Goal: Check status: Check status

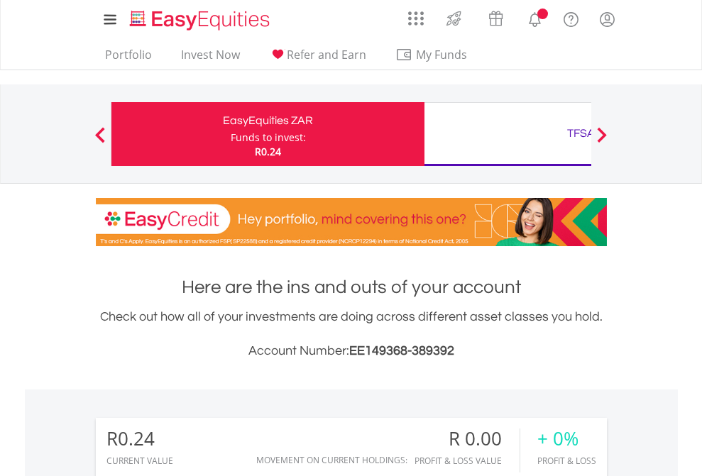
scroll to position [136, 223]
click at [231, 134] on div "Funds to invest:" at bounding box center [268, 138] width 75 height 14
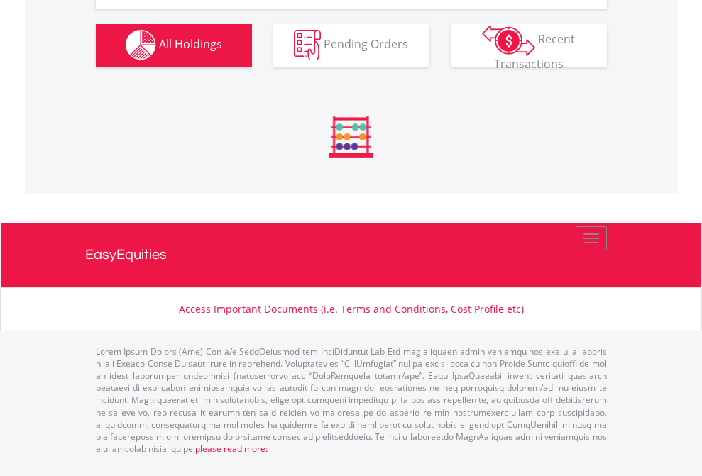
scroll to position [1405, 0]
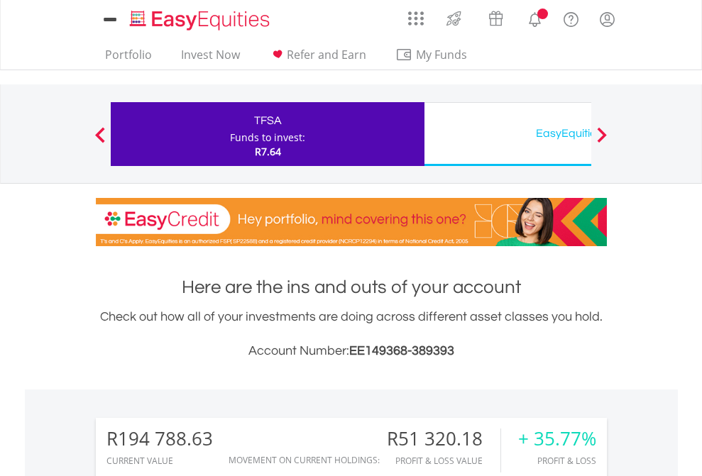
scroll to position [136, 223]
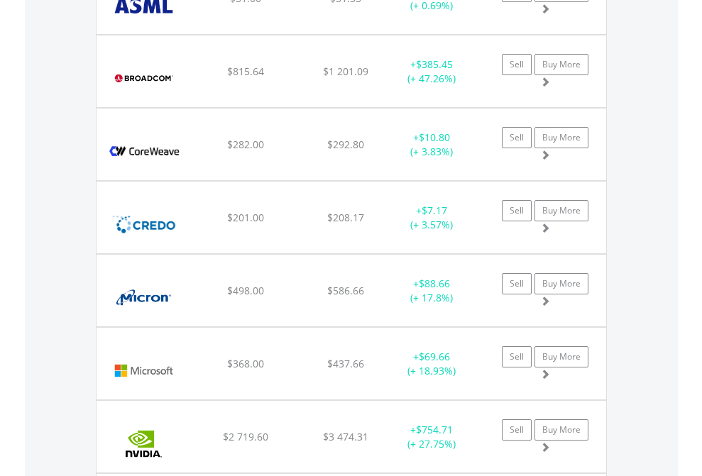
scroll to position [136, 223]
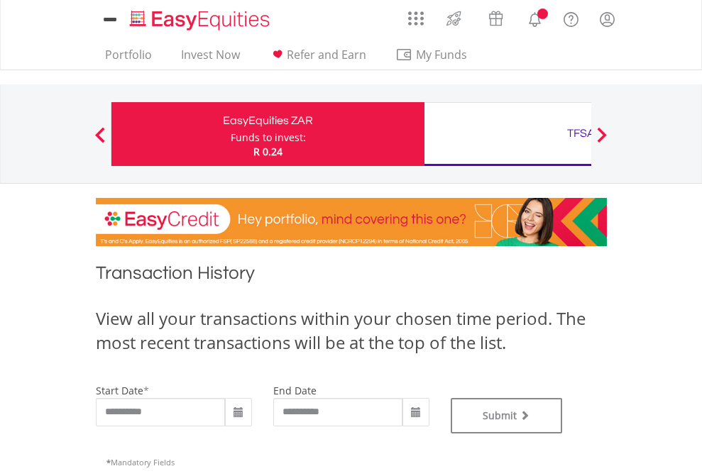
type input "**********"
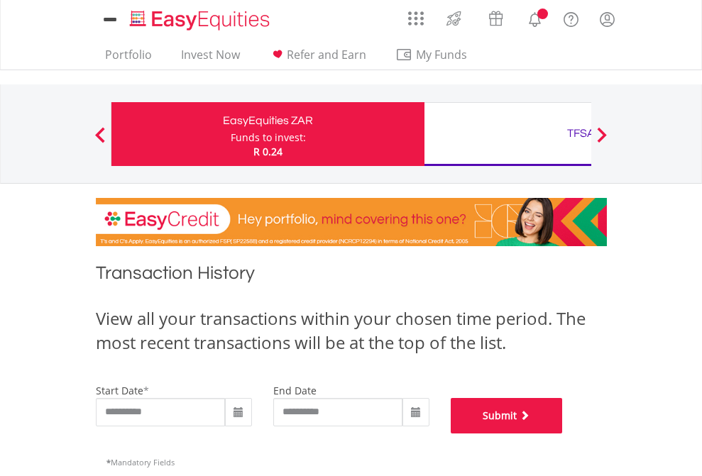
click at [563, 434] on button "Submit" at bounding box center [507, 415] width 112 height 35
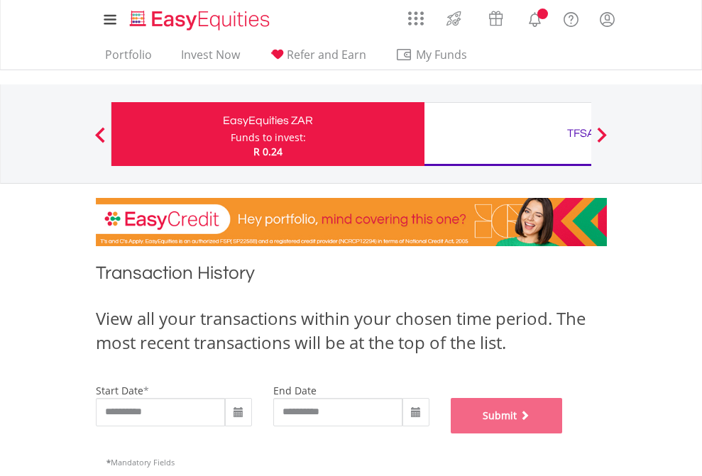
scroll to position [576, 0]
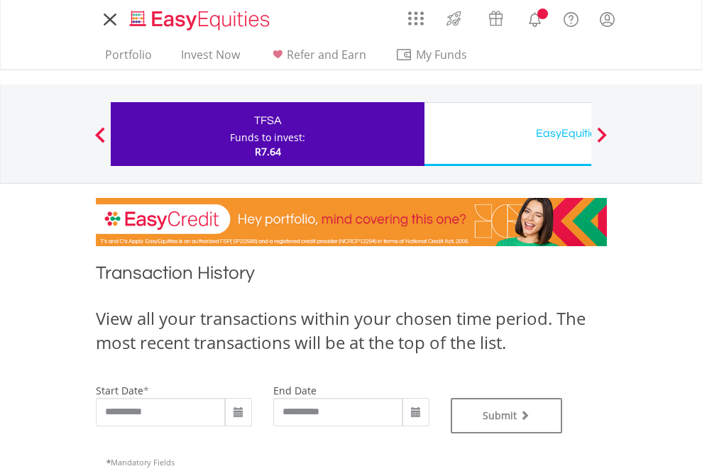
type input "**********"
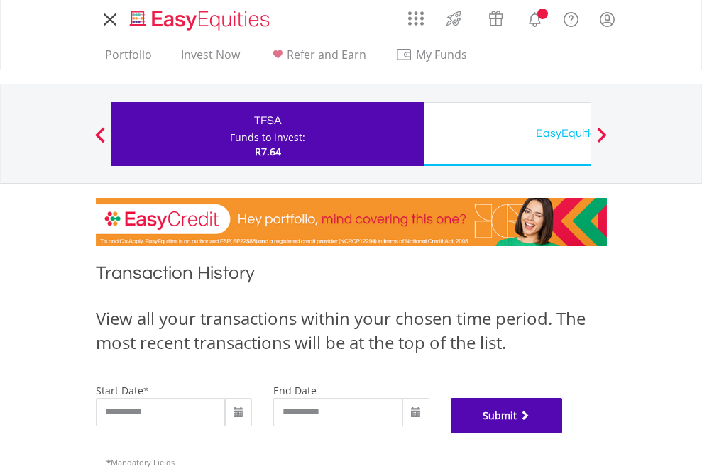
click at [563, 434] on button "Submit" at bounding box center [507, 415] width 112 height 35
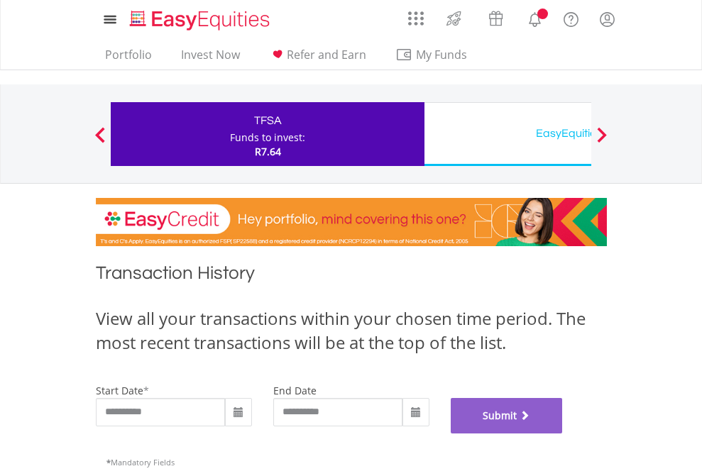
scroll to position [576, 0]
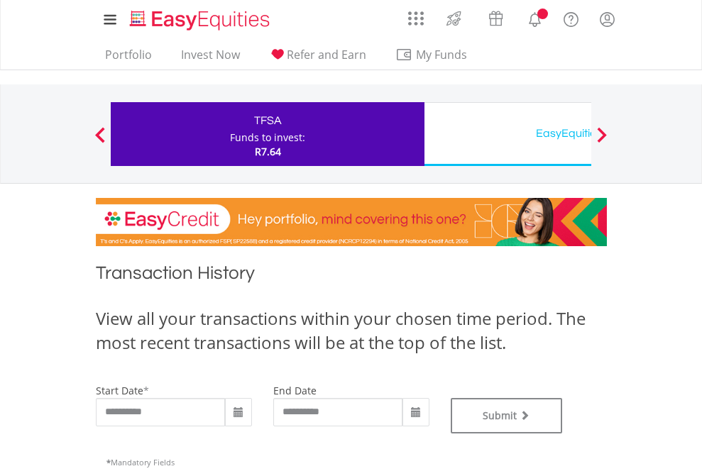
click at [507, 134] on div "EasyEquities USD" at bounding box center [581, 133] width 296 height 20
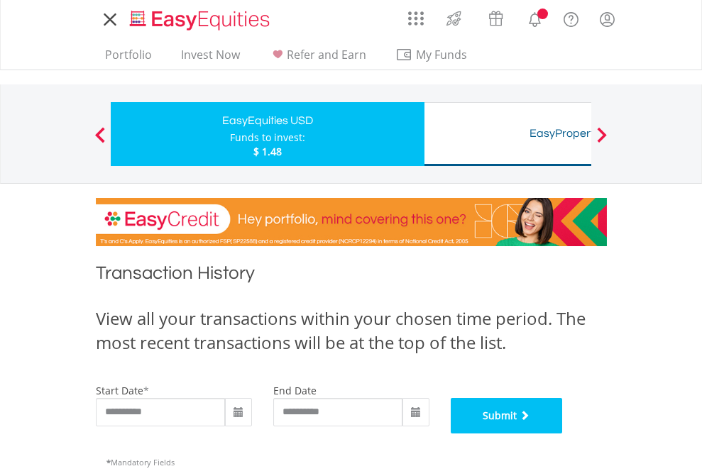
click at [563, 434] on button "Submit" at bounding box center [507, 415] width 112 height 35
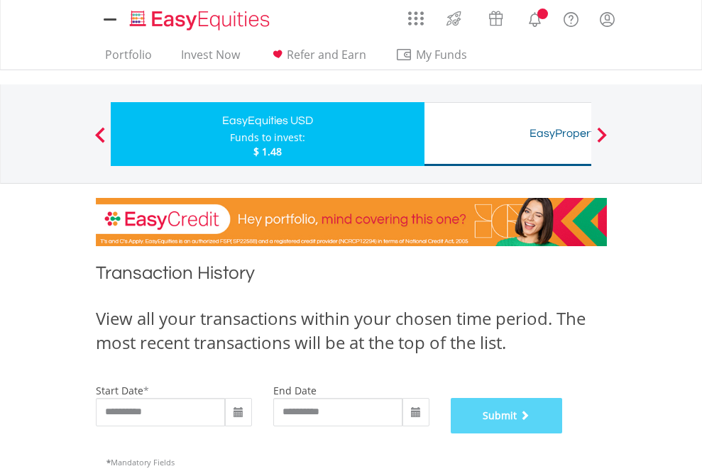
scroll to position [576, 0]
